Goal: Information Seeking & Learning: Learn about a topic

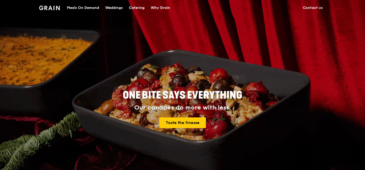
click at [140, 94] on span "ONE BITE SAYS EVERYTHING" at bounding box center [182, 95] width 119 height 12
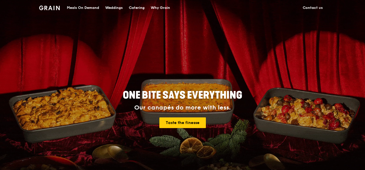
click at [140, 94] on span "ONE BITE SAYS EVERYTHING" at bounding box center [182, 95] width 119 height 12
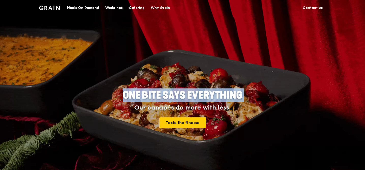
click at [140, 94] on span "ONE BITE SAYS EVERYTHING" at bounding box center [182, 95] width 119 height 12
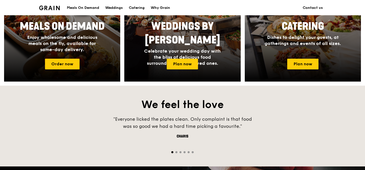
scroll to position [322, 0]
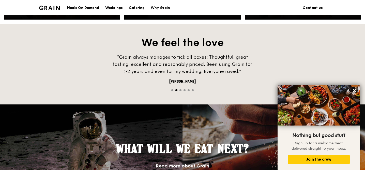
click at [141, 58] on div ""Grain always manages to tick all boxes: Thoughtful, great tasting, excellent a…" at bounding box center [182, 64] width 153 height 21
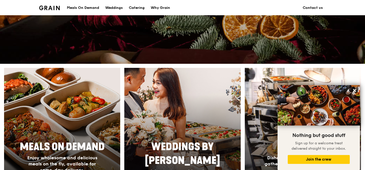
scroll to position [0, 0]
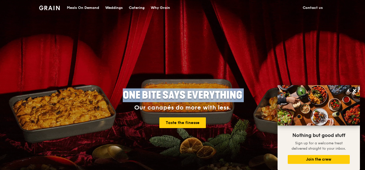
click at [159, 7] on div "Why Grain" at bounding box center [160, 7] width 19 height 15
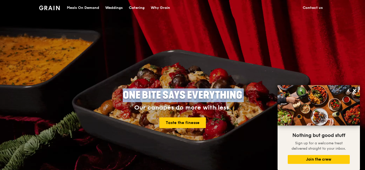
click at [161, 8] on div "Why Grain" at bounding box center [160, 7] width 19 height 15
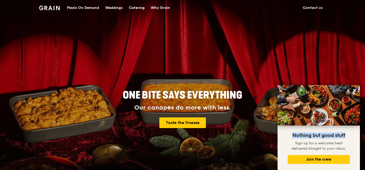
drag, startPoint x: 292, startPoint y: 134, endPoint x: 346, endPoint y: 136, distance: 53.7
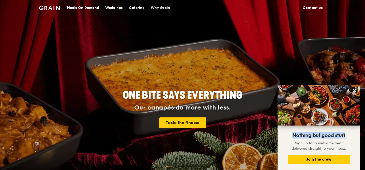
click at [346, 136] on p "Nothing but good stuff" at bounding box center [318, 135] width 59 height 5
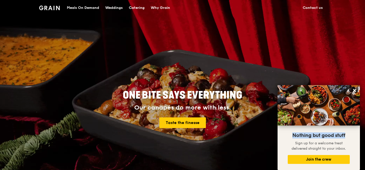
copy span "Nothing but good stuff"
